Goal: Check status: Check status

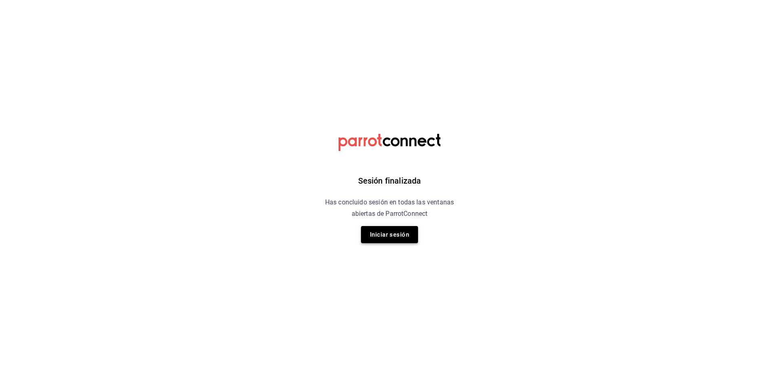
click at [402, 233] on button "Iniciar sesión" at bounding box center [389, 234] width 57 height 17
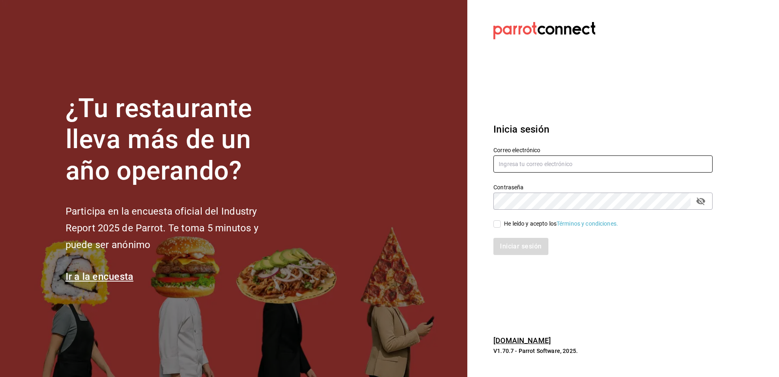
type input "[EMAIL_ADDRESS][DOMAIN_NAME]"
click at [501, 224] on span "He leído y acepto los Términos y condiciones." at bounding box center [559, 223] width 117 height 9
click at [501, 224] on input "He leído y acepto los Términos y condiciones." at bounding box center [496, 223] width 7 height 7
checkbox input "true"
click at [526, 236] on div "Iniciar sesión" at bounding box center [598, 241] width 229 height 27
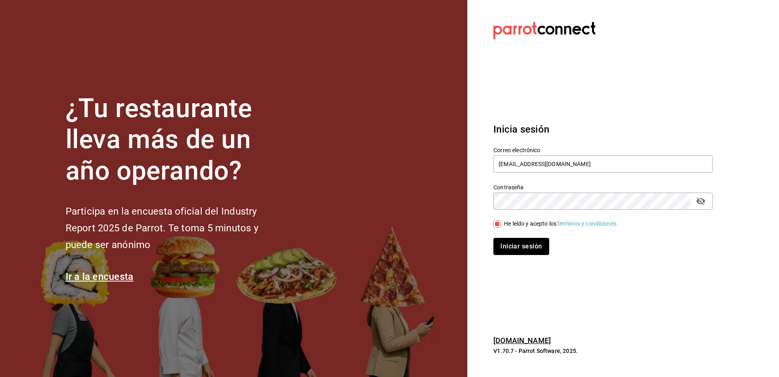
click at [522, 243] on button "Iniciar sesión" at bounding box center [520, 246] width 55 height 17
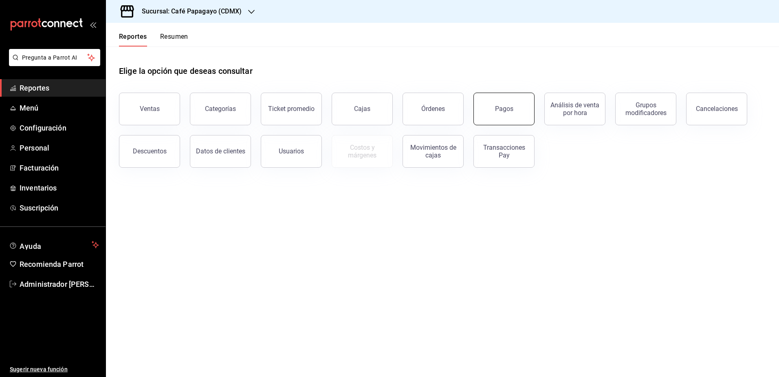
click at [483, 99] on button "Pagos" at bounding box center [504, 109] width 61 height 33
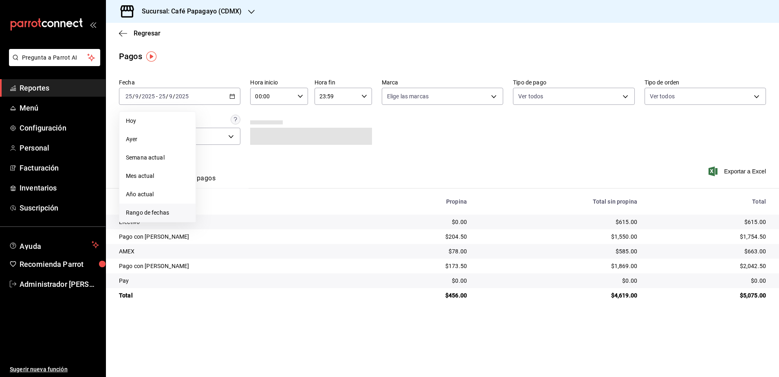
click at [148, 214] on span "Rango de fechas" at bounding box center [157, 212] width 63 height 9
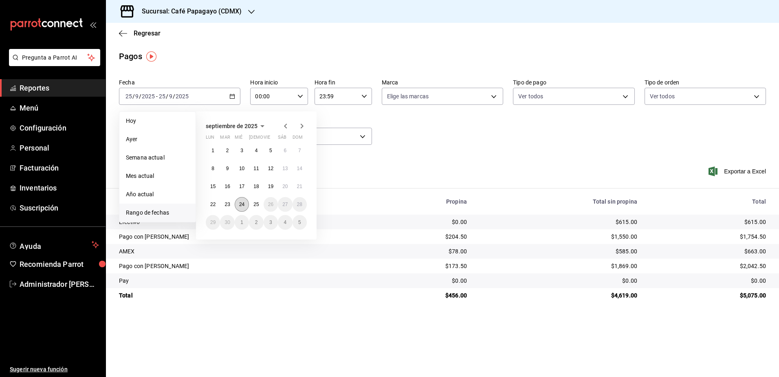
click at [238, 203] on button "24" at bounding box center [242, 204] width 14 height 15
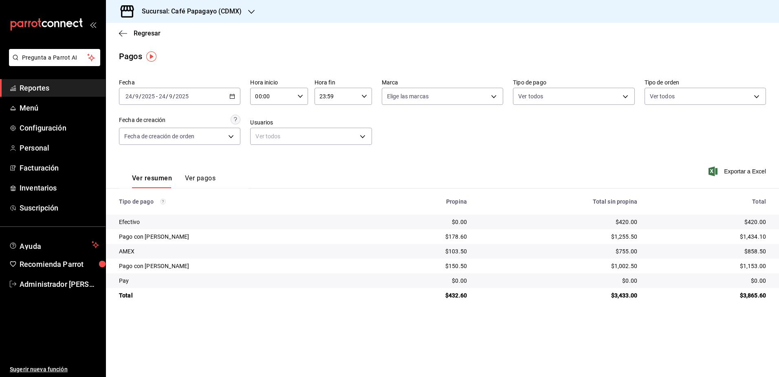
click at [194, 92] on div "[DATE] [DATE] - [DATE] [DATE]" at bounding box center [179, 96] width 121 height 17
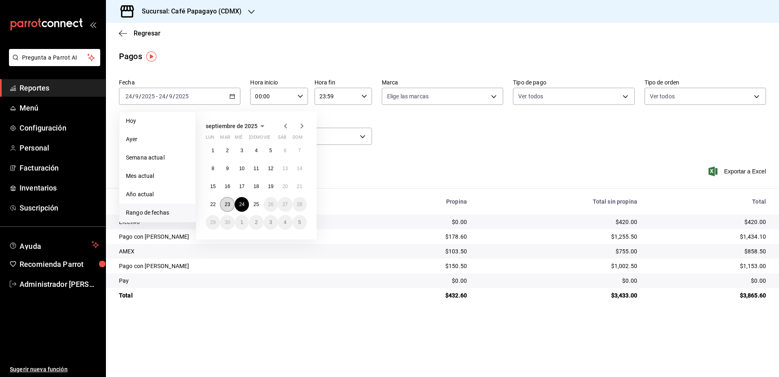
click at [222, 204] on button "23" at bounding box center [227, 204] width 14 height 15
click at [221, 204] on button "23" at bounding box center [227, 204] width 14 height 15
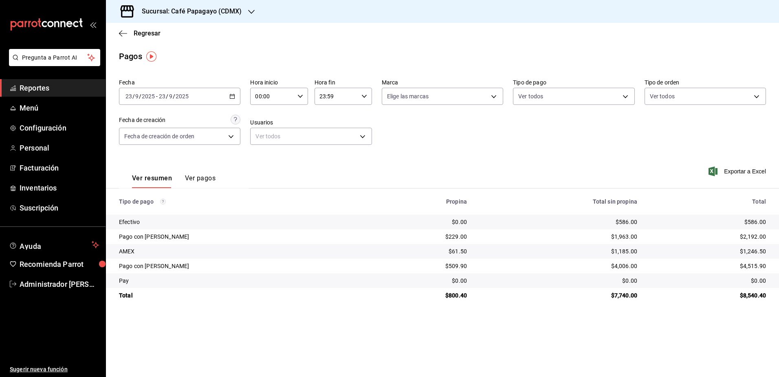
click at [195, 101] on div "[DATE] [DATE] - [DATE] [DATE]" at bounding box center [179, 96] width 121 height 17
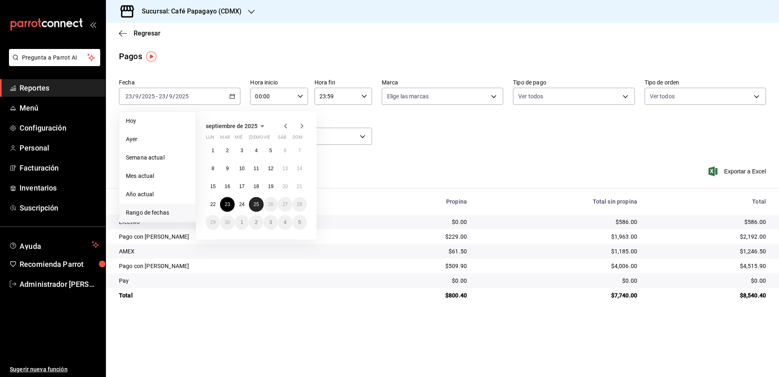
click at [253, 202] on button "25" at bounding box center [256, 204] width 14 height 15
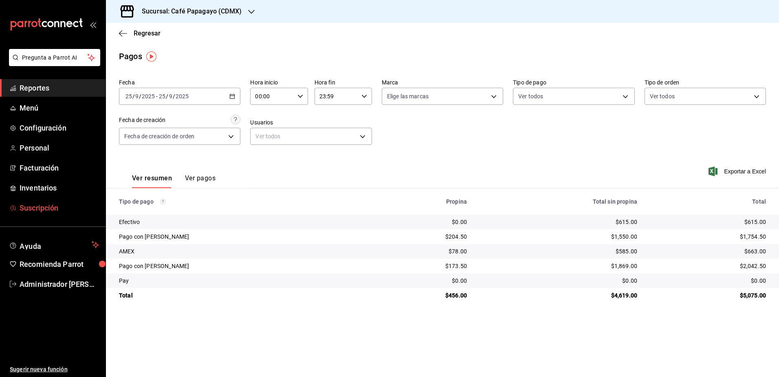
click at [55, 205] on span "Suscripción" at bounding box center [59, 207] width 79 height 11
